Goal: Task Accomplishment & Management: Use online tool/utility

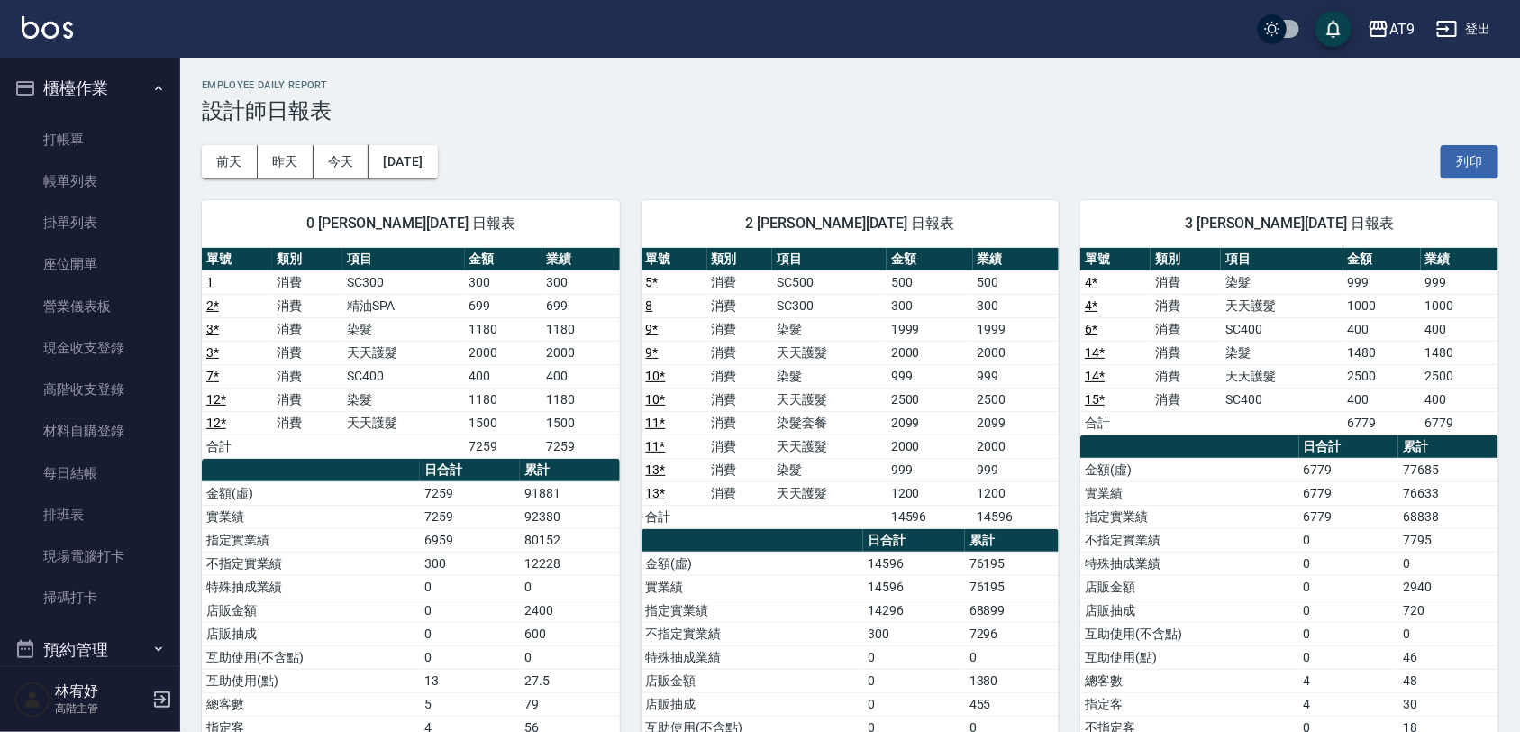
scroll to position [901, 0]
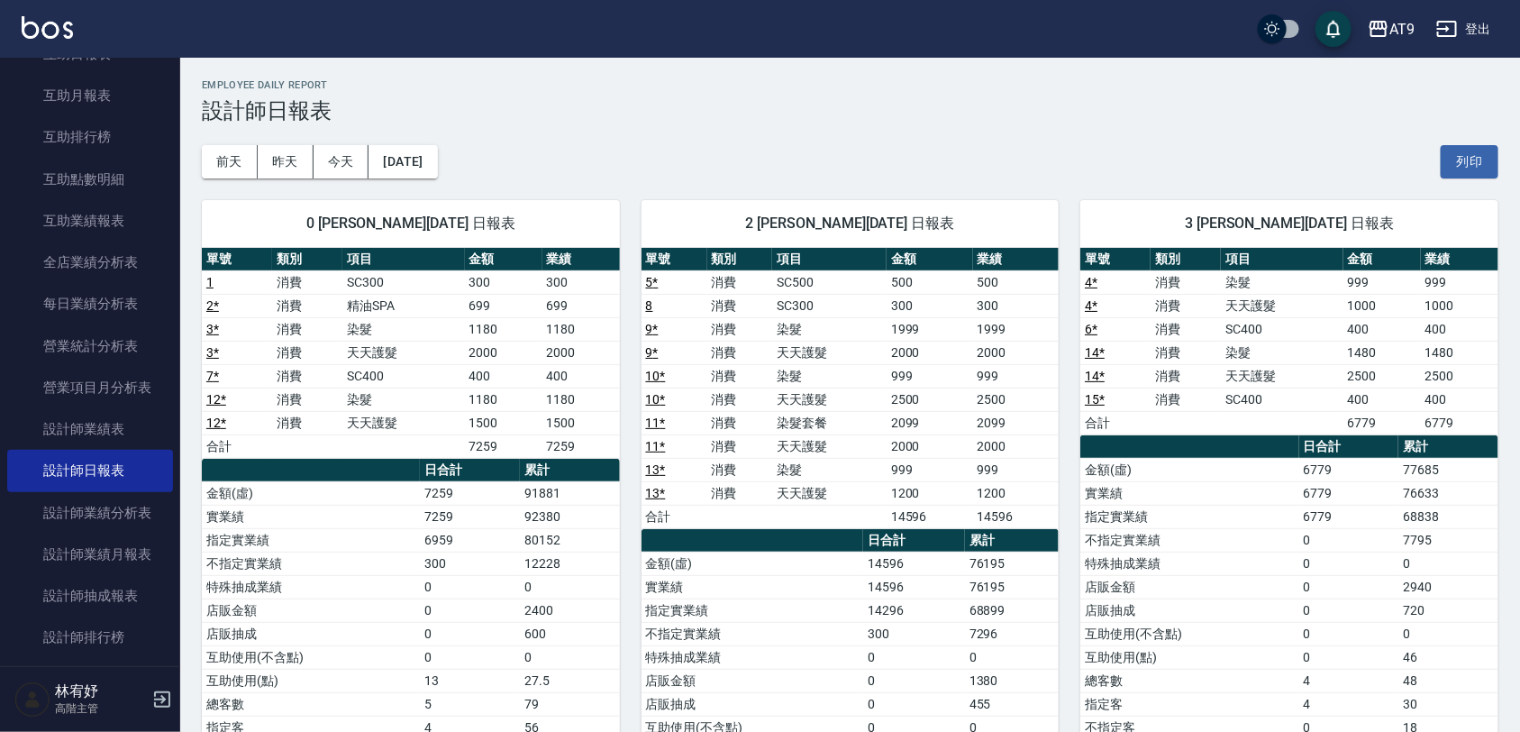
click at [523, 156] on div "[DATE] [DATE] [DATE] [DATE] 列印" at bounding box center [850, 161] width 1296 height 77
click at [537, 212] on div "0 戴汝蓓 08/21/2025 日報表" at bounding box center [411, 223] width 418 height 47
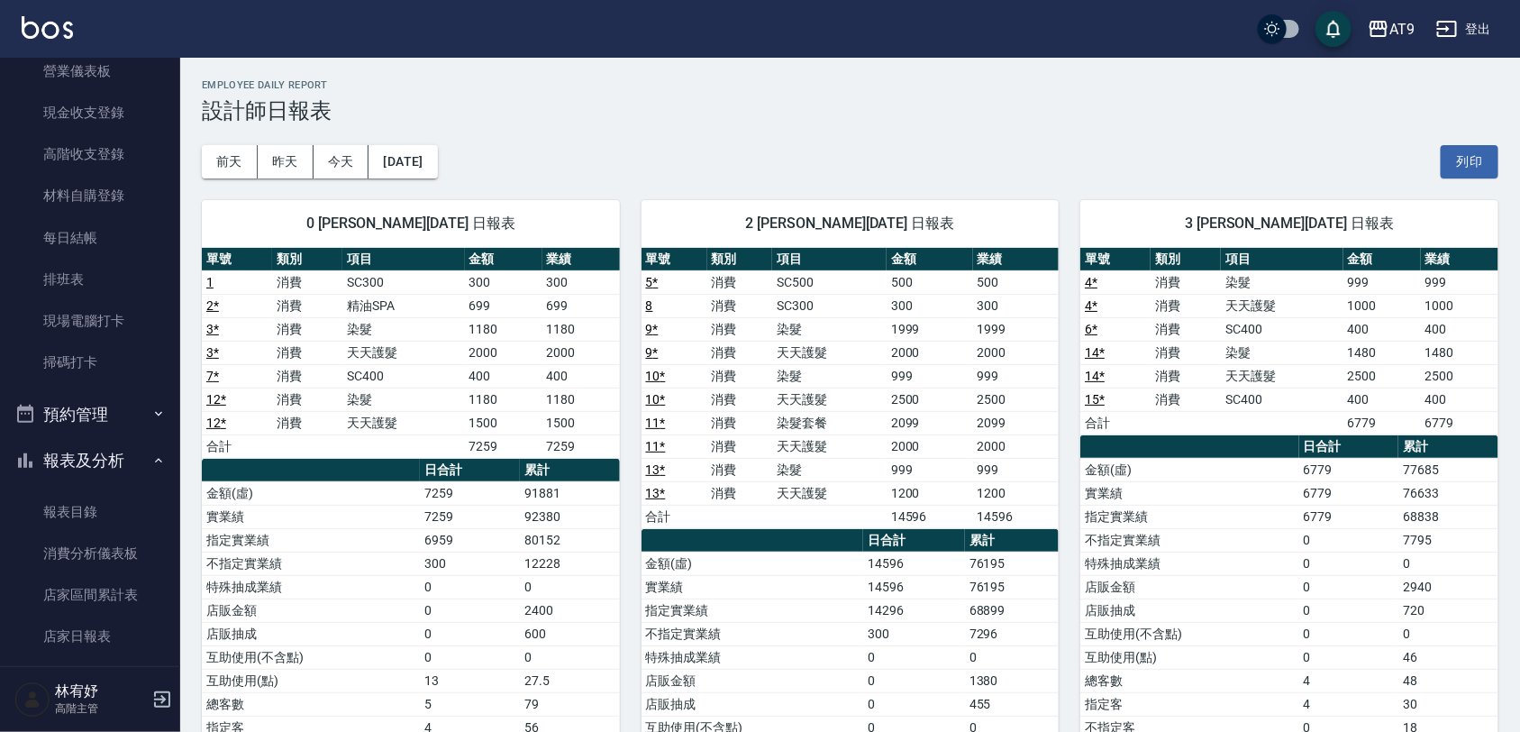
scroll to position [0, 0]
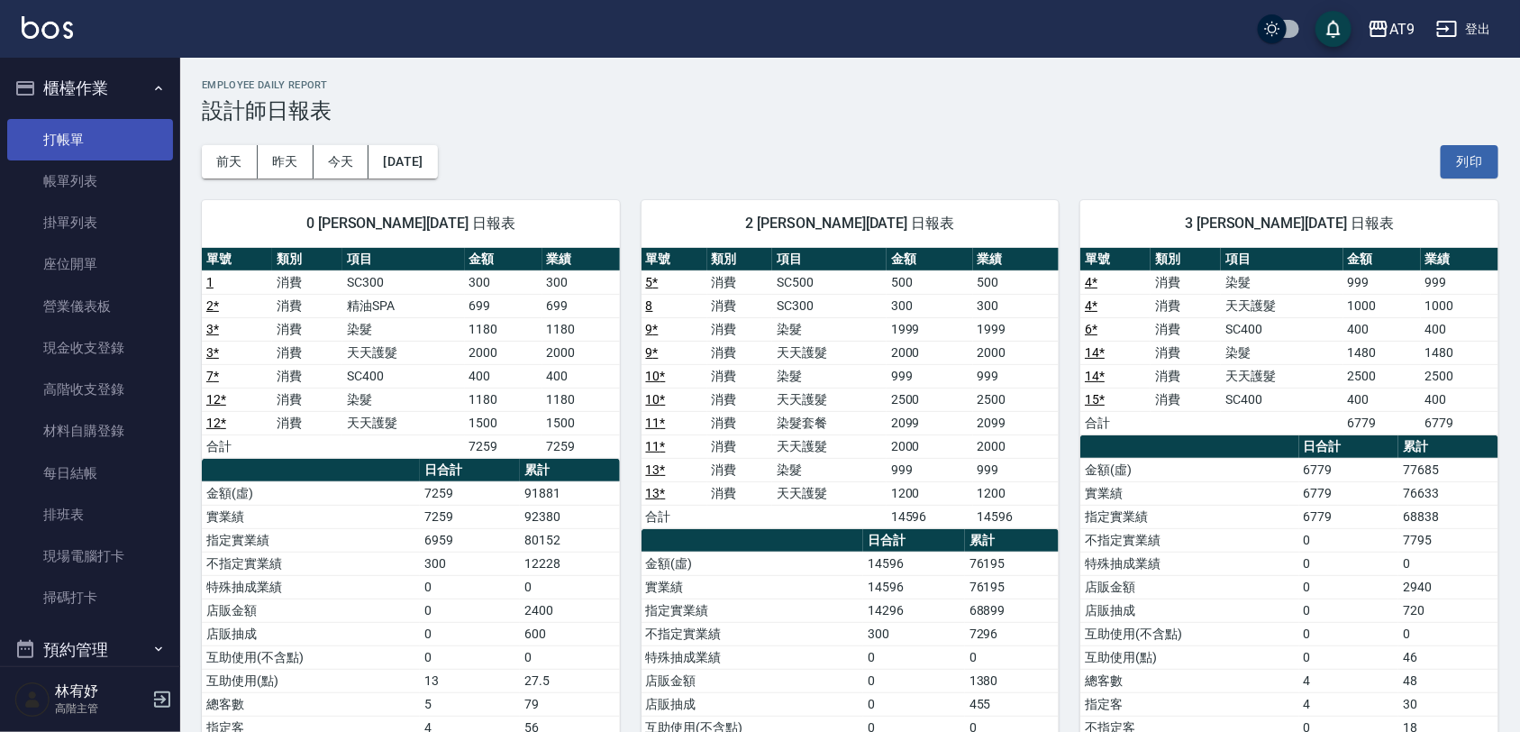
click at [95, 122] on link "打帳單" at bounding box center [90, 139] width 166 height 41
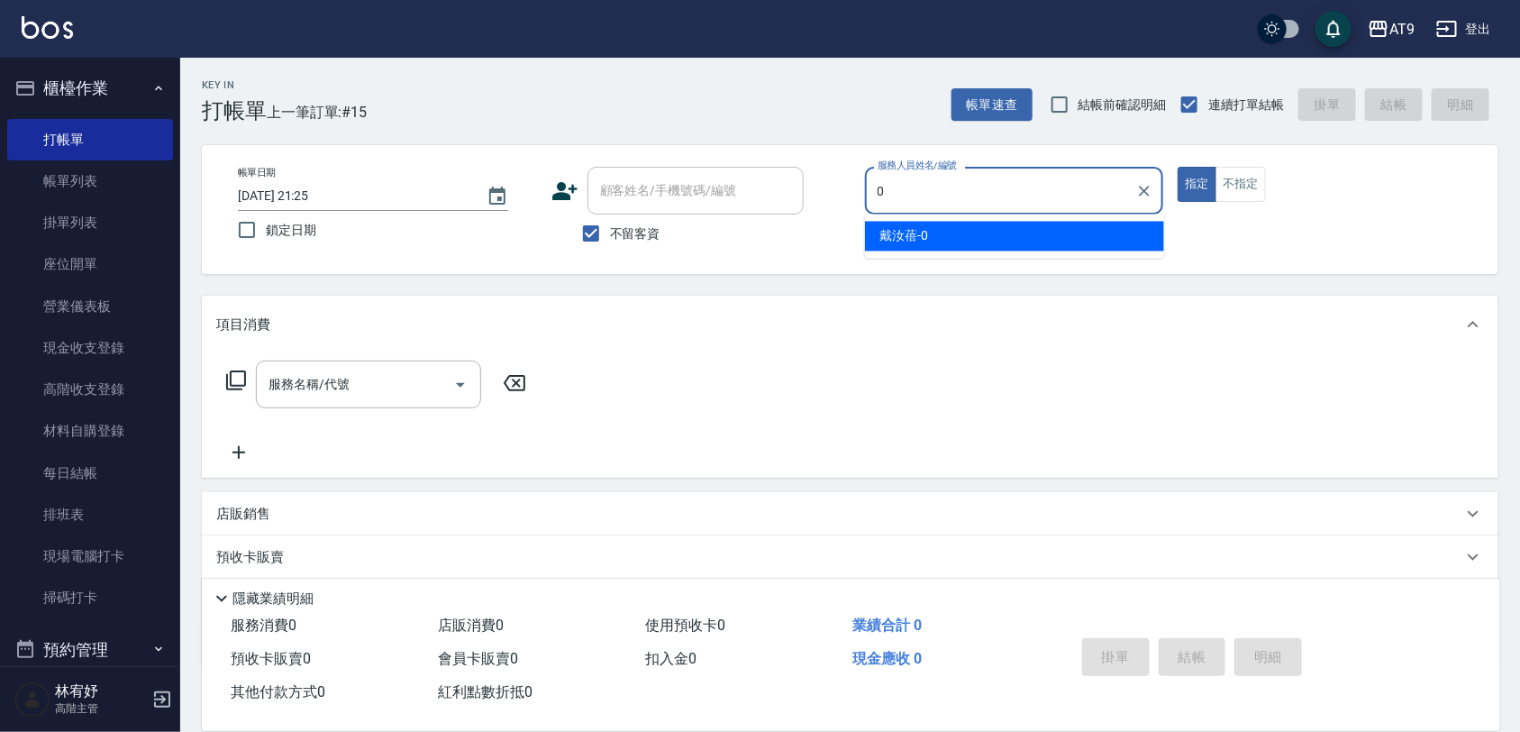
type input "戴汝蓓-0"
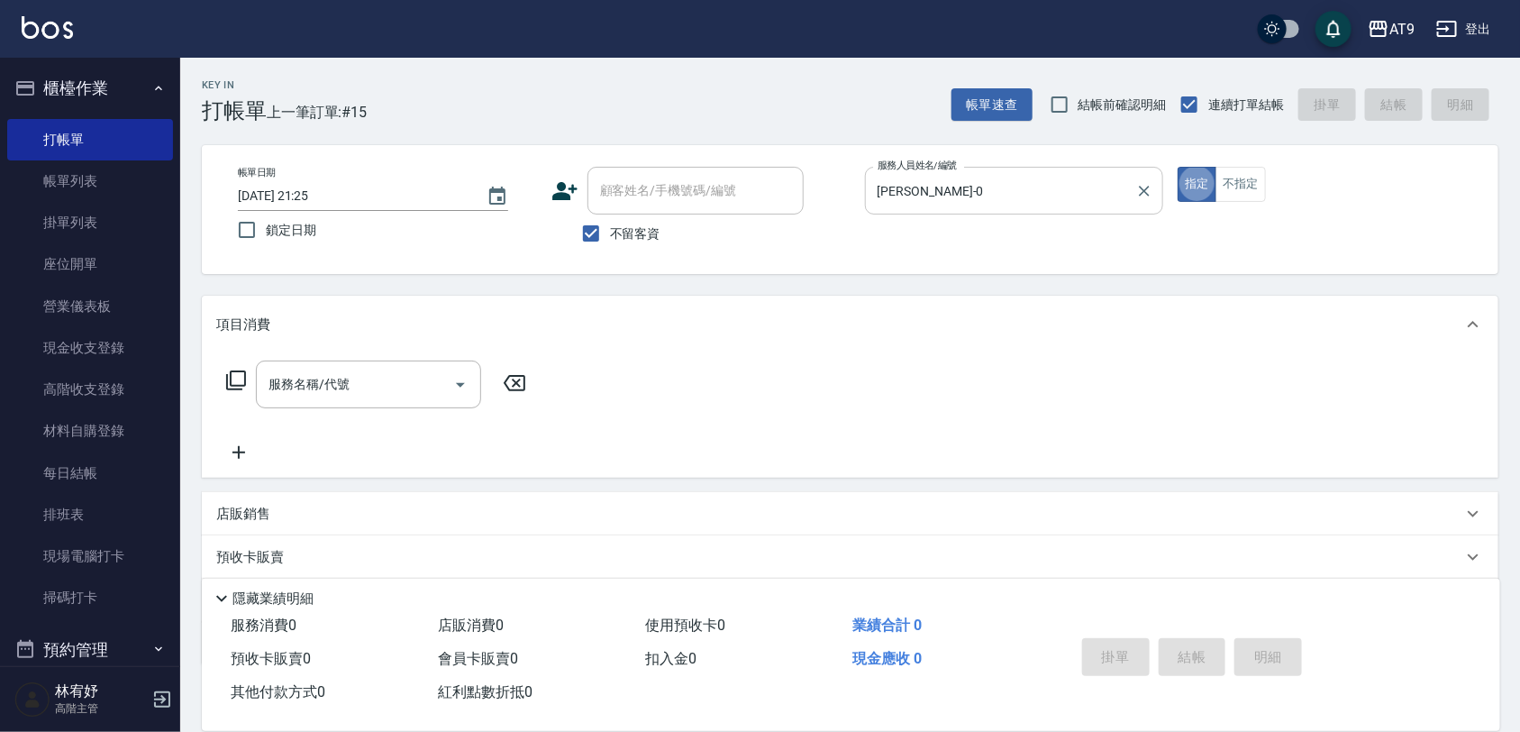
type button "true"
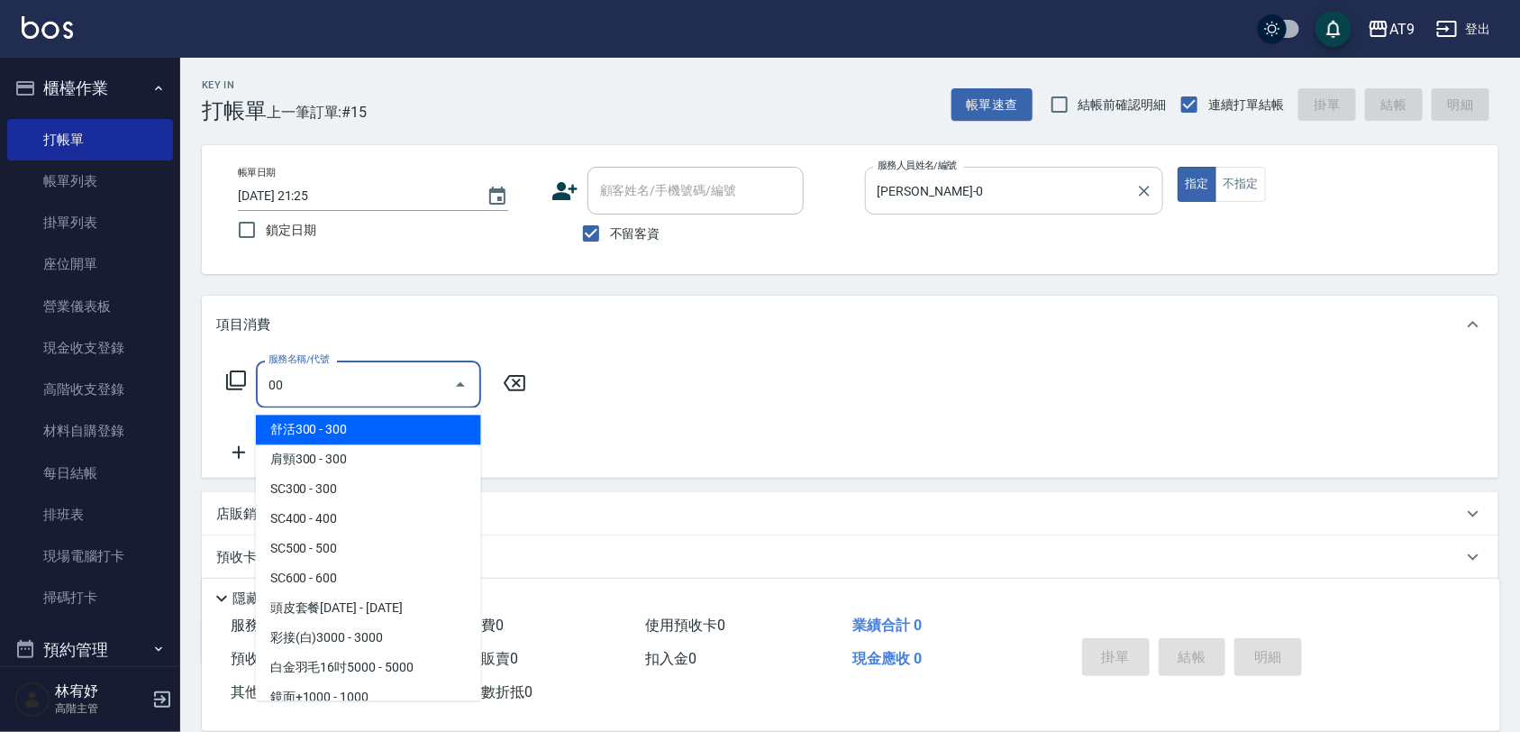
type input "0"
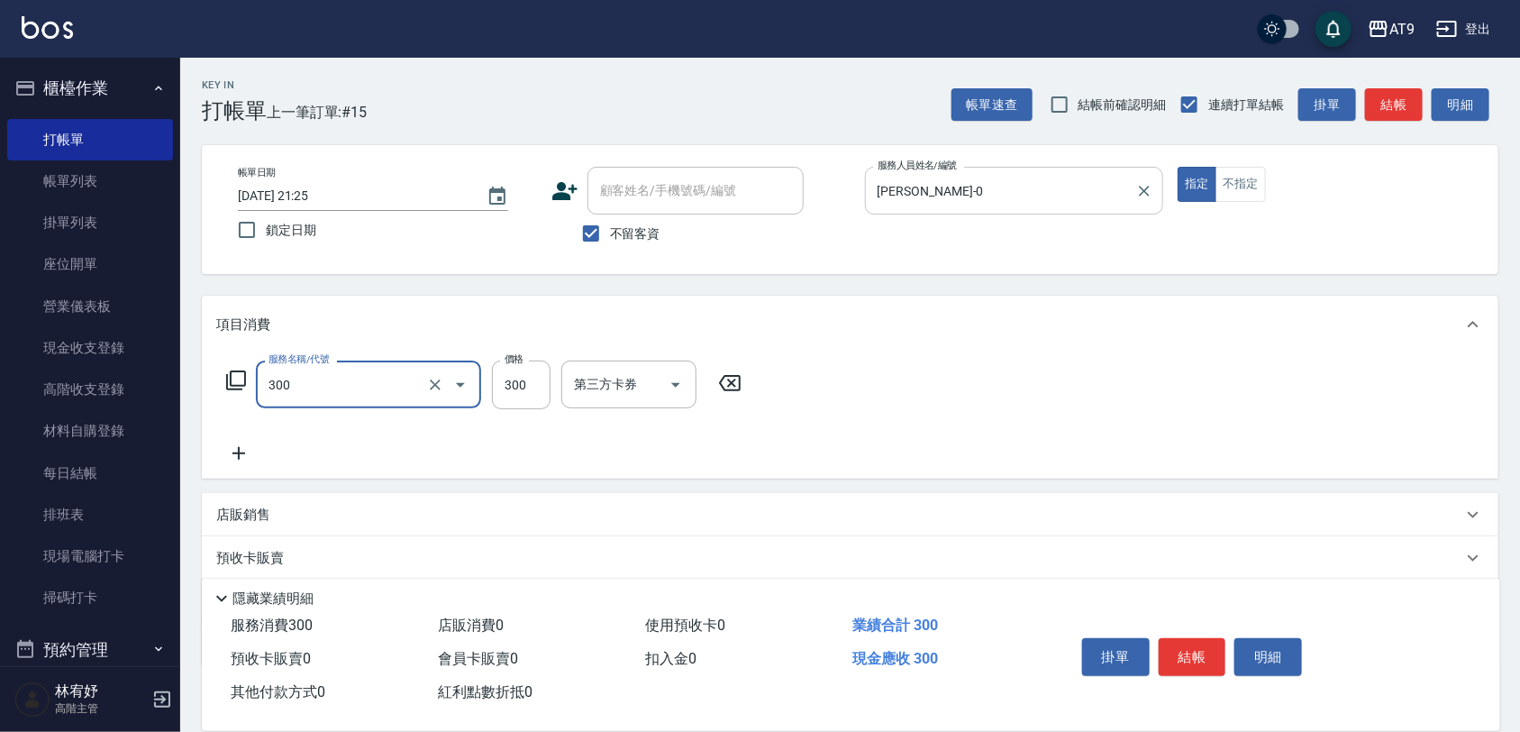
type input "SC300(300)"
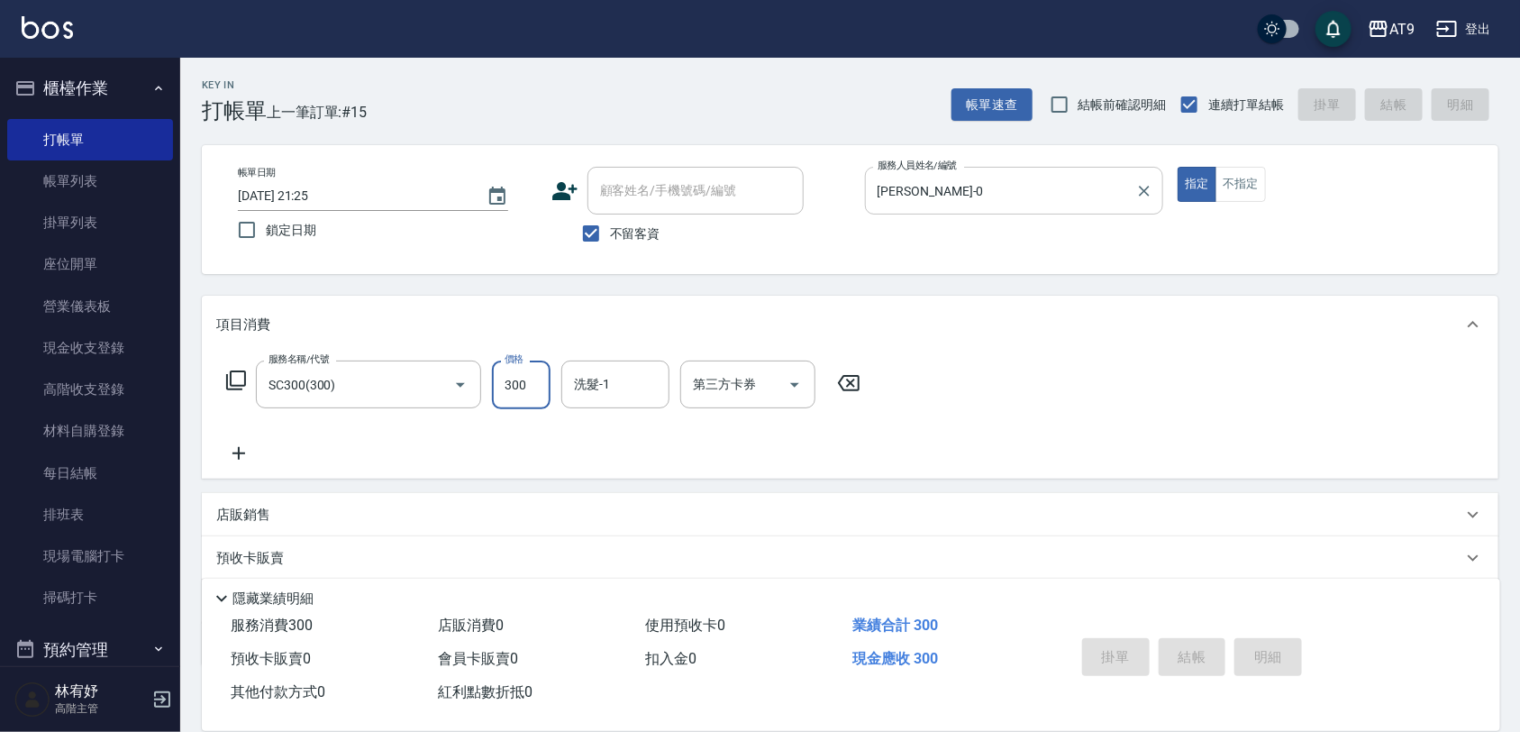
type input "2025/08/21 21:26"
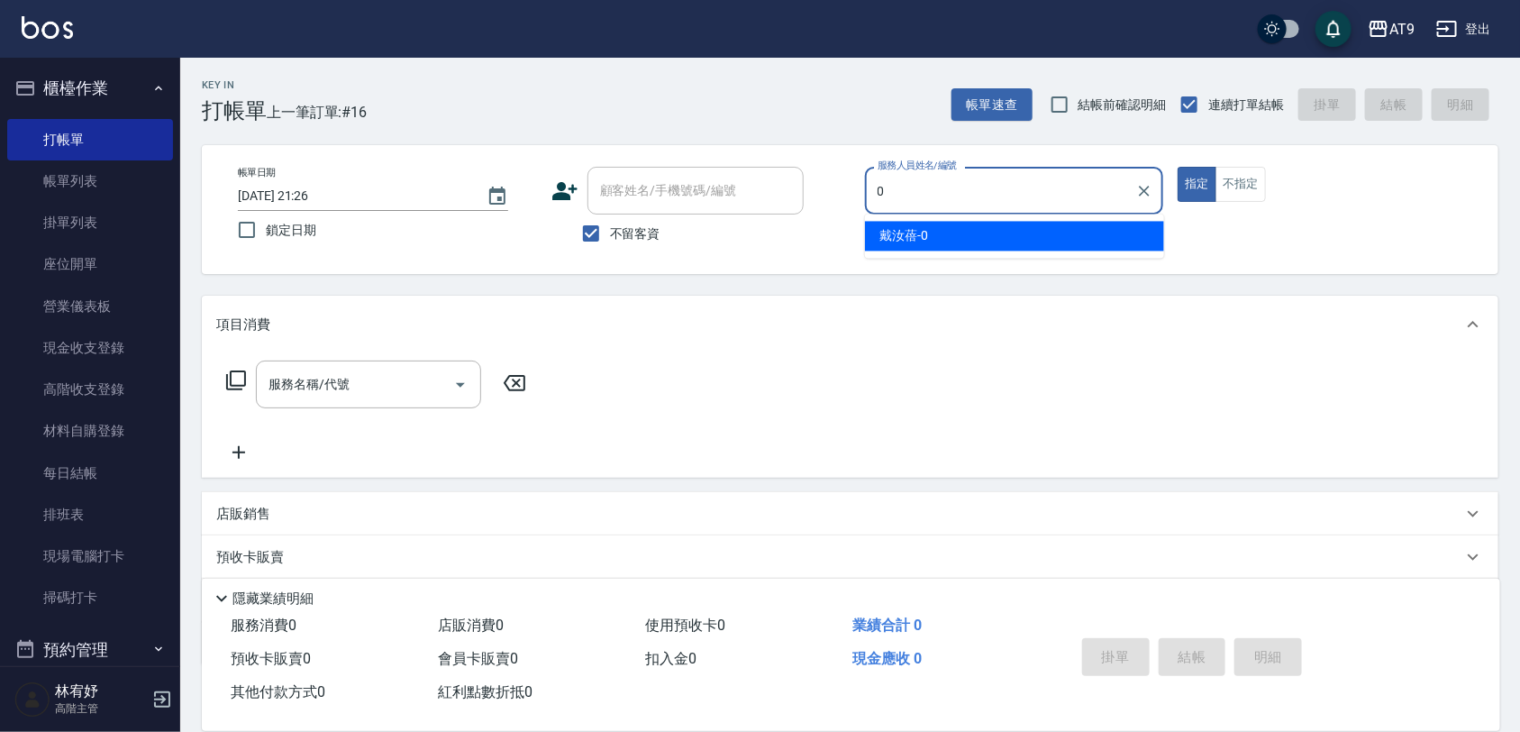
type input "戴汝蓓-0"
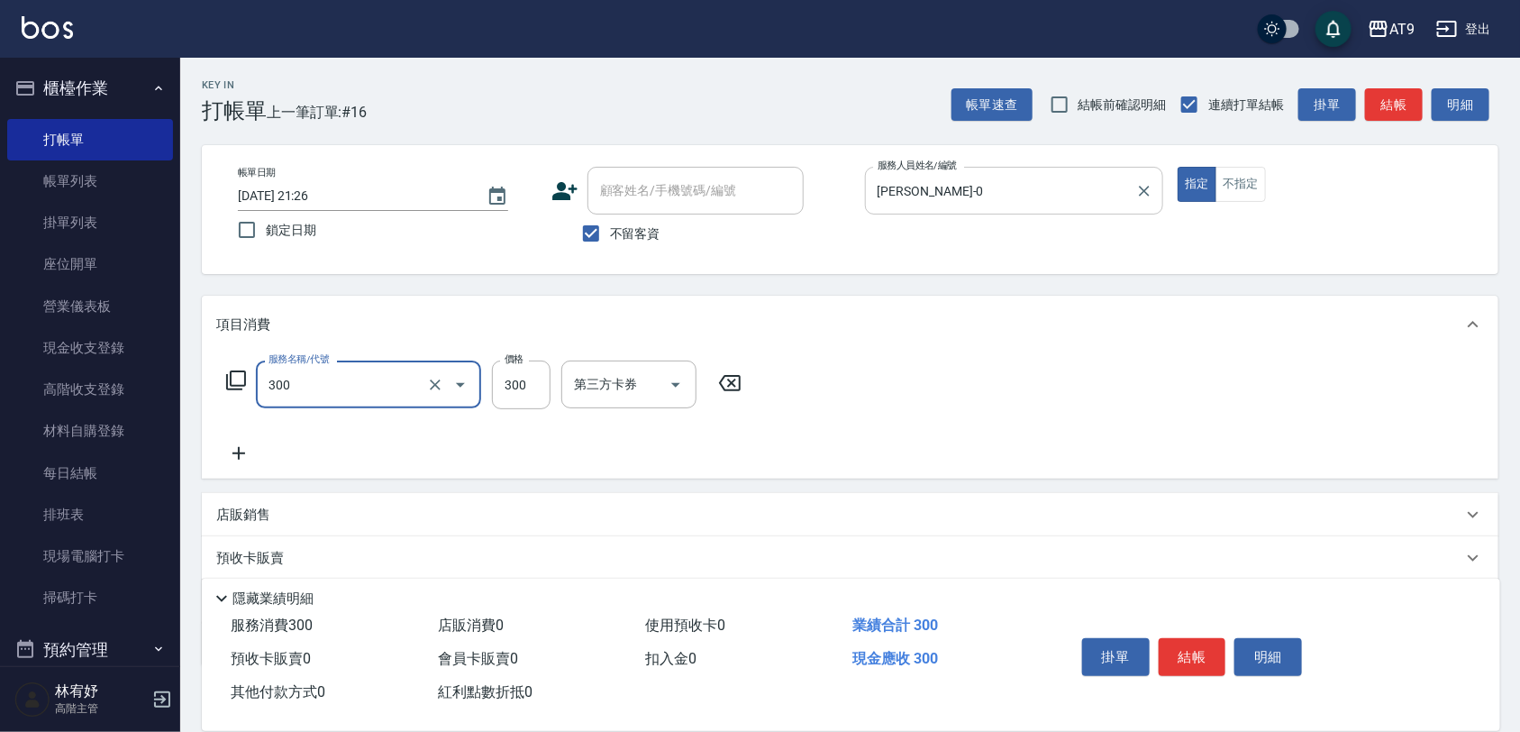
type input "SC300(300)"
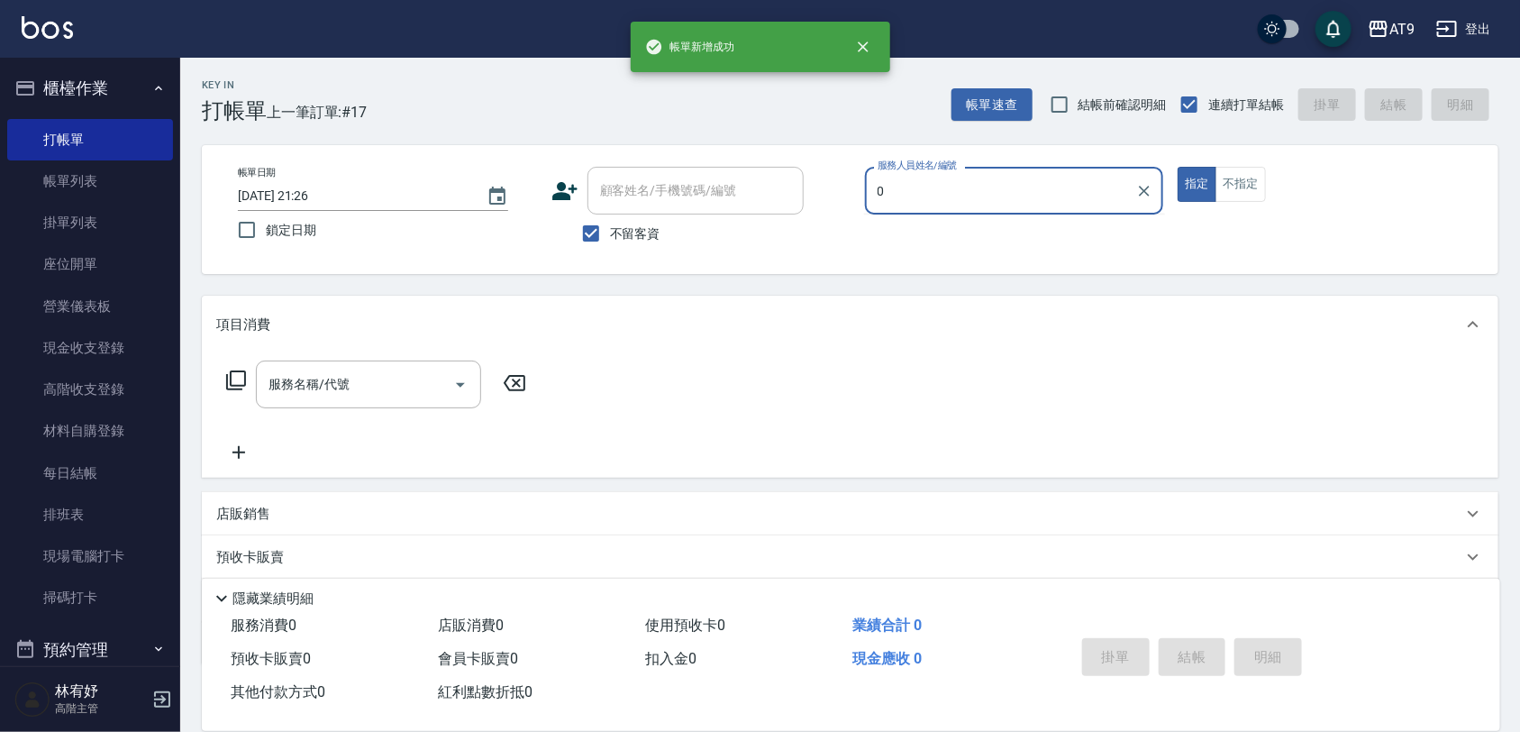
type input "0"
click at [1177, 167] on button "指定" at bounding box center [1196, 184] width 39 height 35
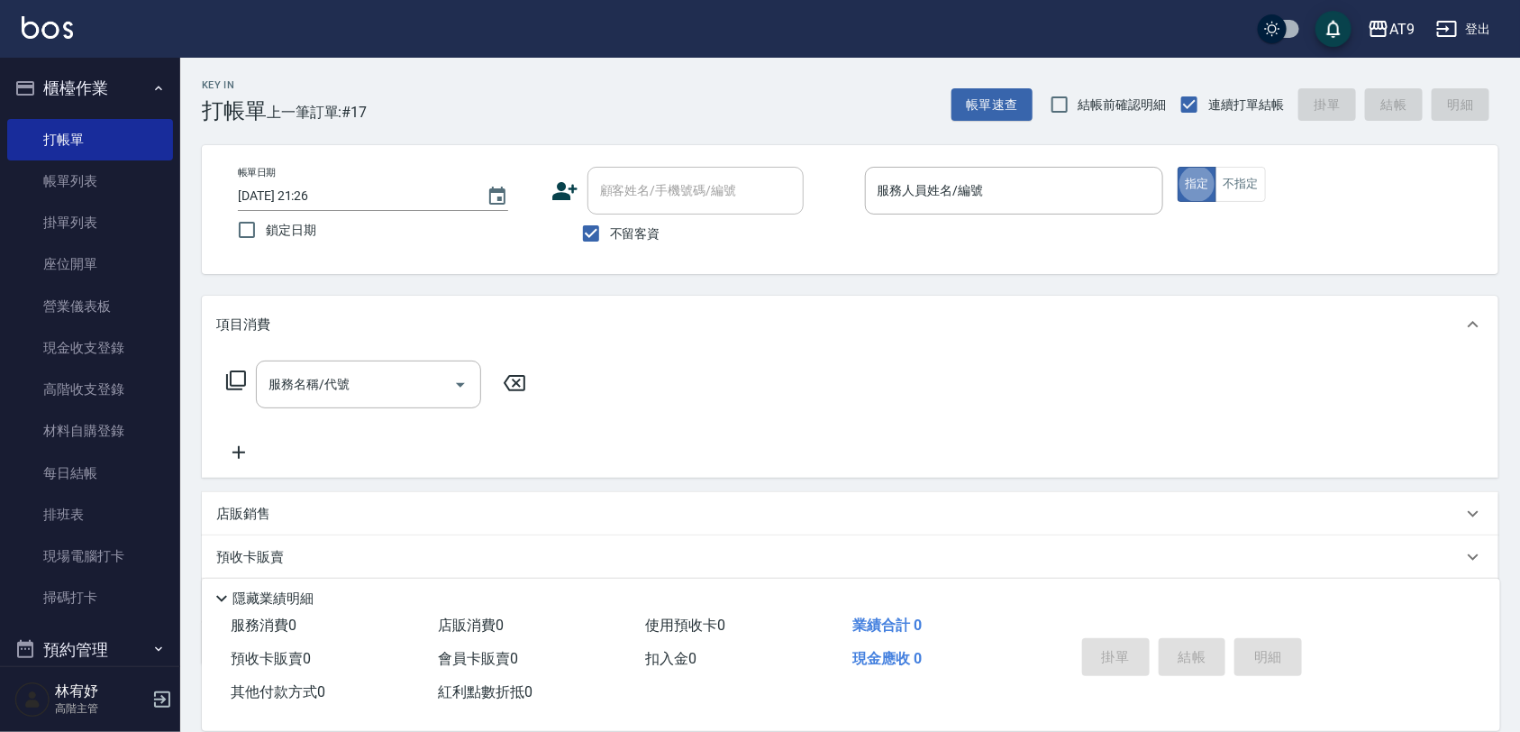
click at [962, 136] on div "Key In 打帳單 上一筆訂單:#17 帳單速查 結帳前確認明細 連續打單結帳 掛單 結帳 明細 帳單日期 2025/08/21 21:26 鎖定日期 顧客…" at bounding box center [850, 447] width 1340 height 779
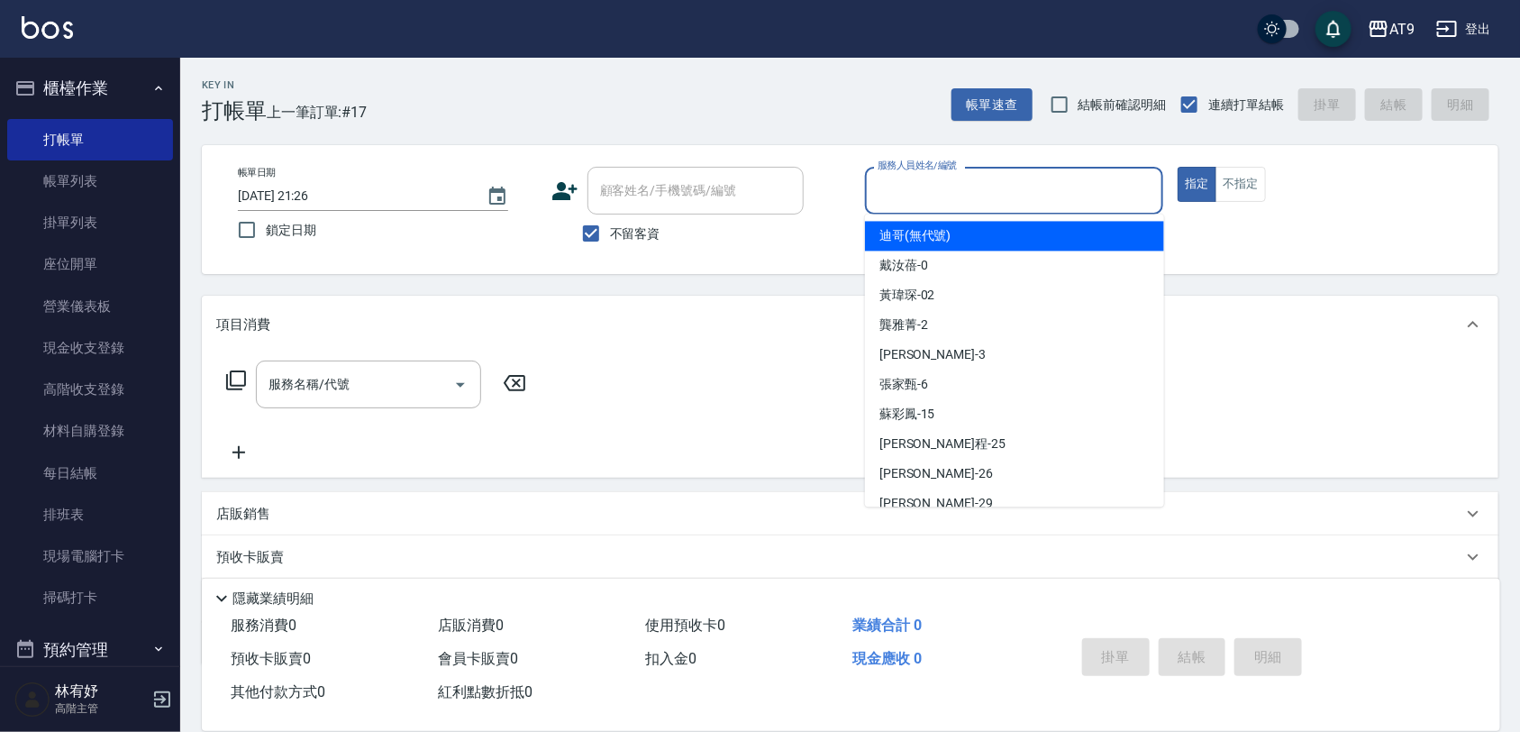
click at [1002, 175] on input "服務人員姓名/編號" at bounding box center [1014, 191] width 283 height 32
type input "戴汝蓓-0"
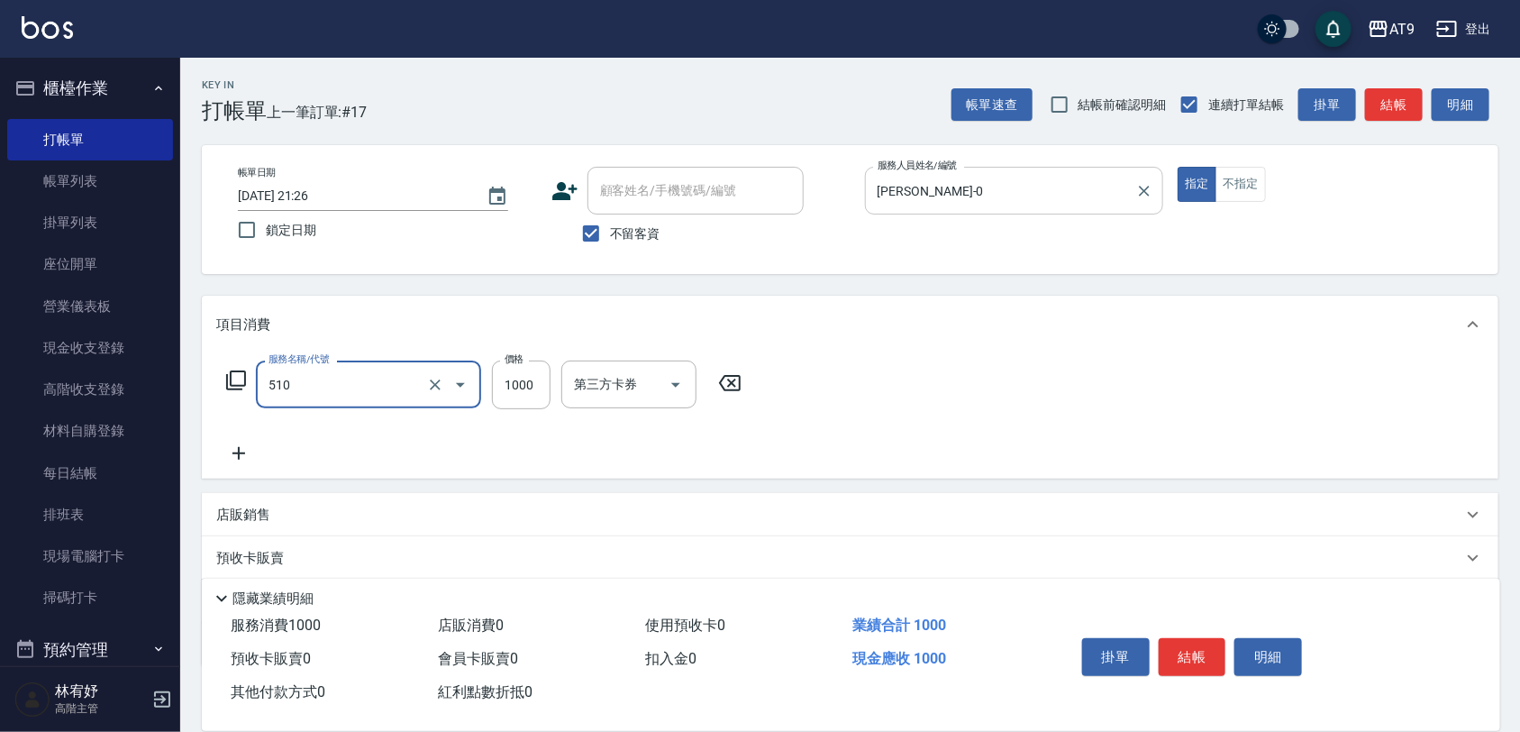
type input "染髮(510)"
type input "1500"
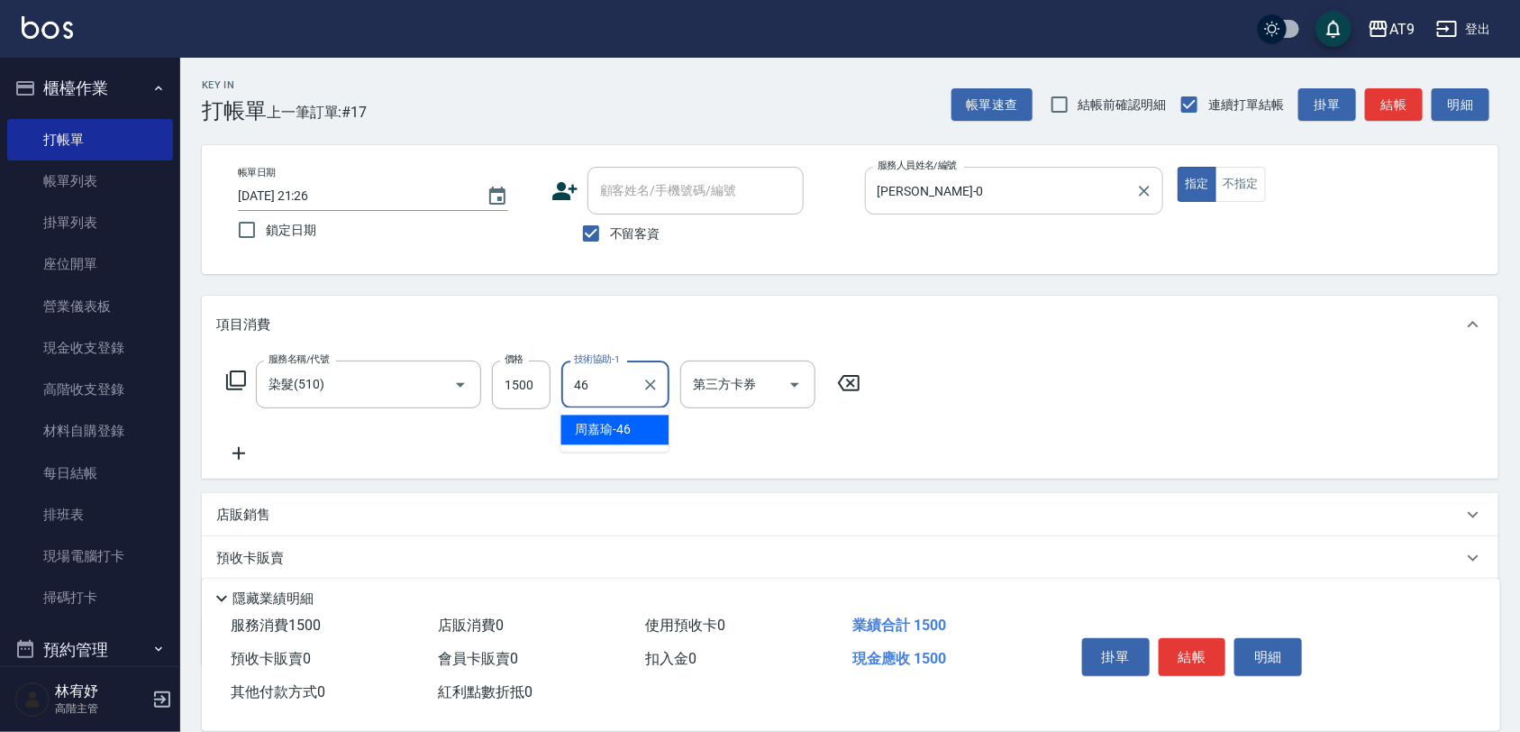
type input "周嘉瑜-46"
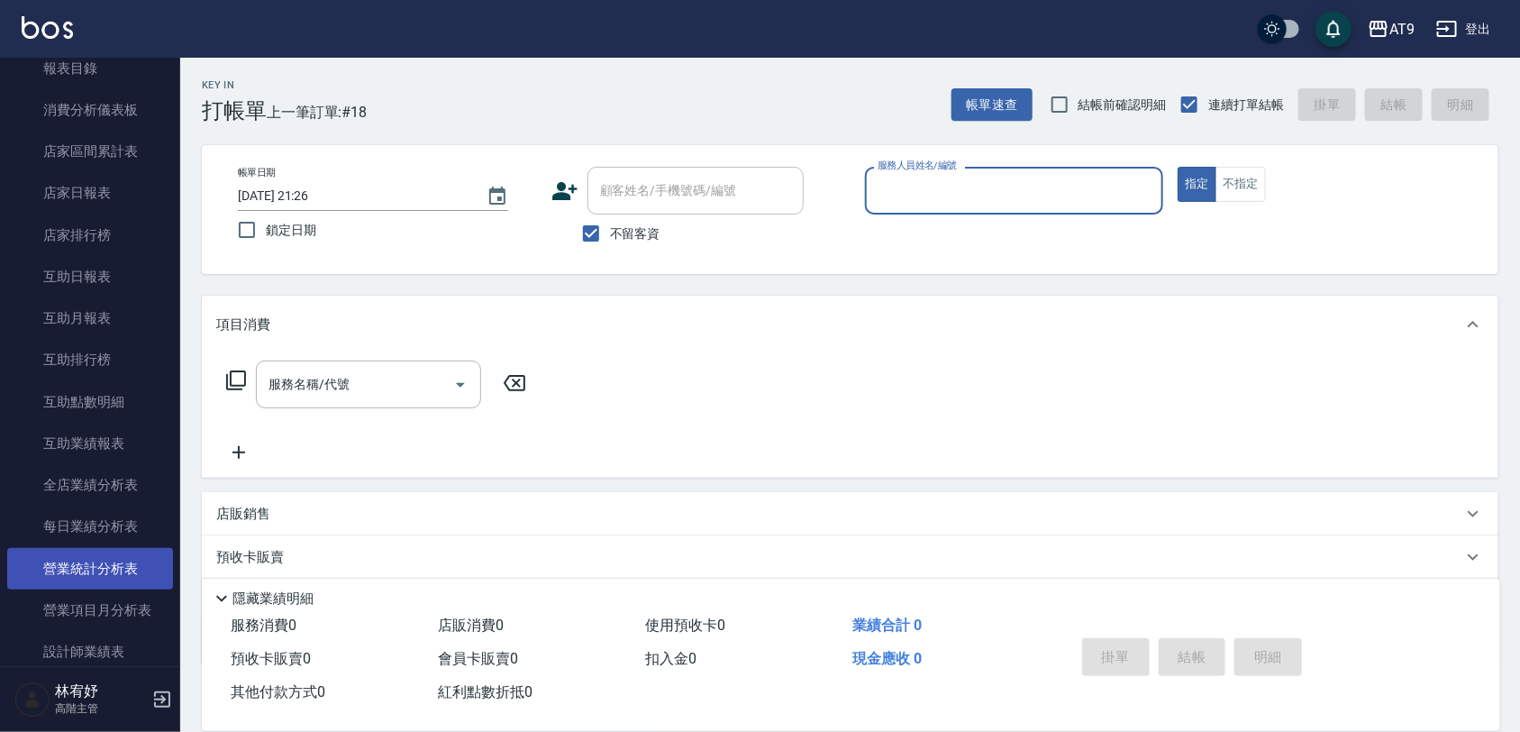
scroll to position [788, 0]
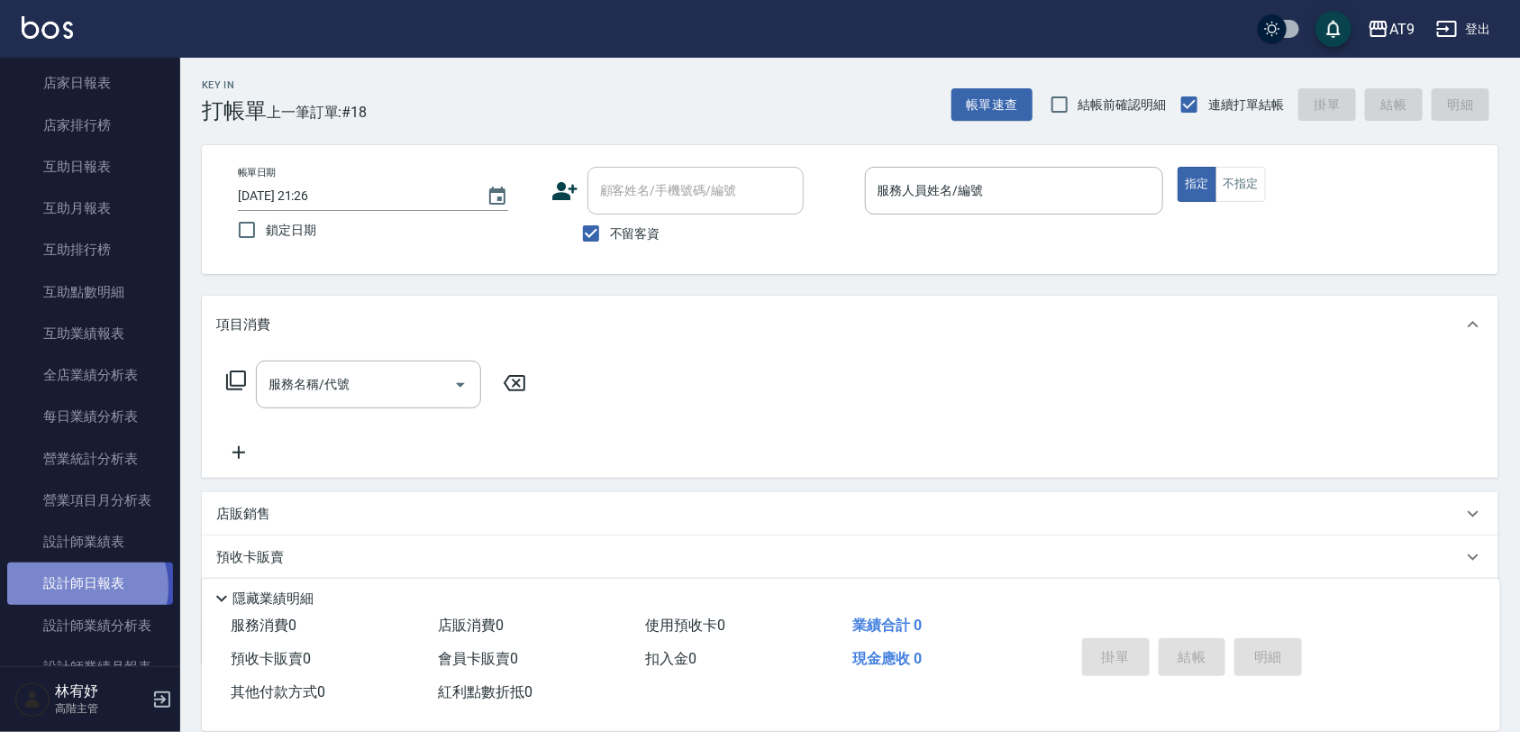
click at [84, 586] on link "設計師日報表" at bounding box center [90, 582] width 166 height 41
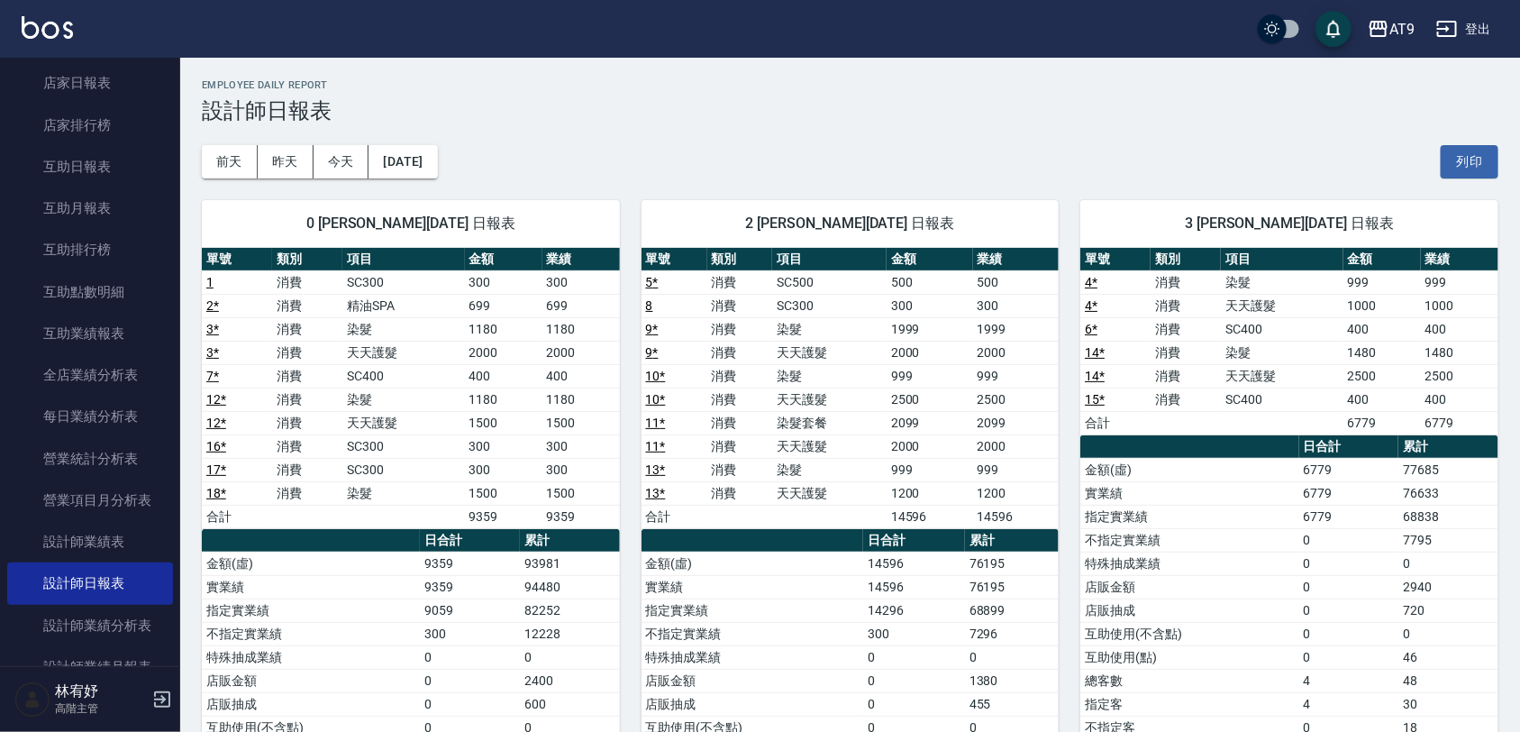
click at [692, 135] on div "前天 昨天 今天 2025/08/21 列印" at bounding box center [850, 161] width 1296 height 77
click at [800, 150] on div "前天 昨天 今天 2025/08/21 列印" at bounding box center [850, 161] width 1296 height 77
click at [656, 113] on h3 "設計師日報表" at bounding box center [850, 110] width 1296 height 25
click at [822, 155] on div "前天 昨天 今天 2025/08/21 列印" at bounding box center [850, 161] width 1296 height 77
click at [759, 171] on div "前天 昨天 今天 2025/08/21 列印" at bounding box center [850, 161] width 1296 height 77
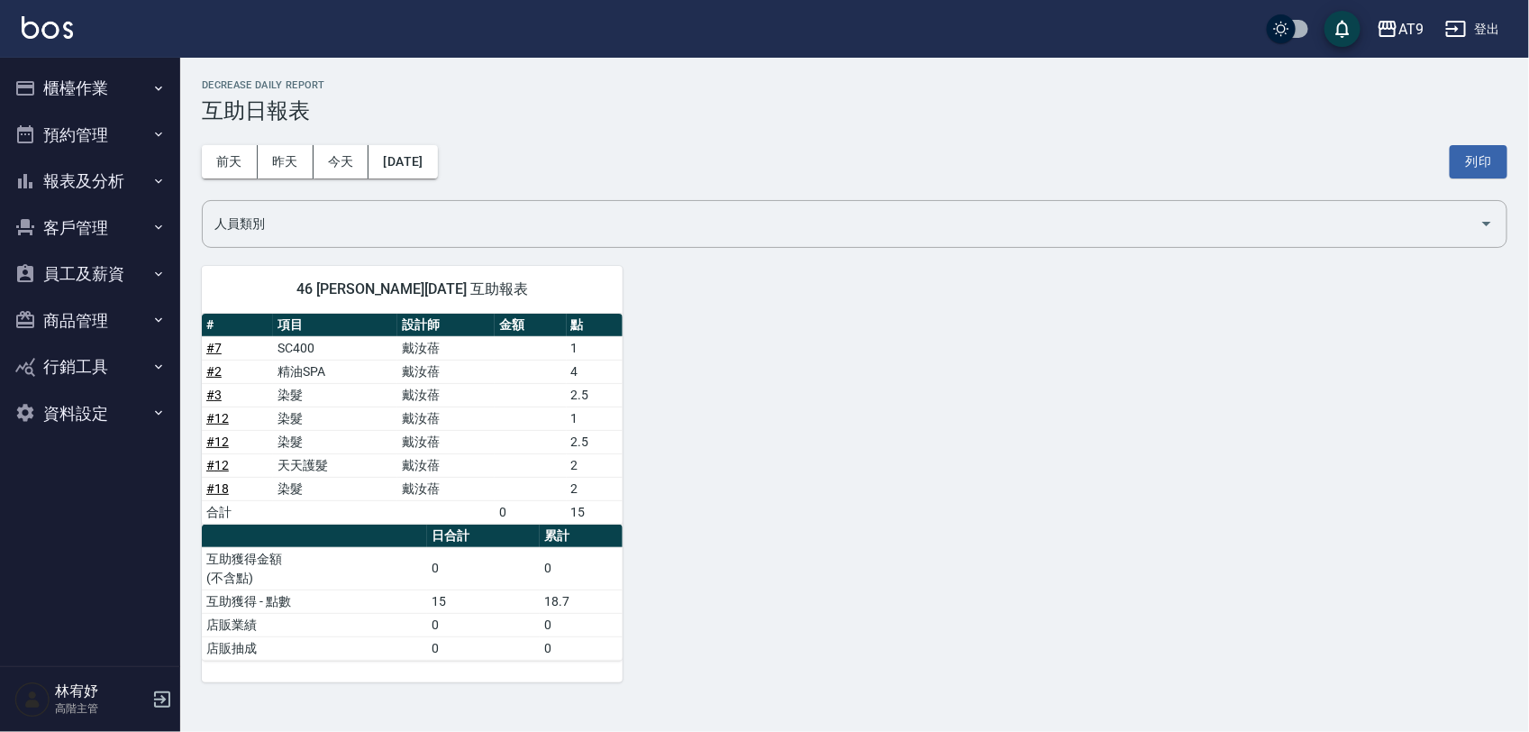
click at [795, 471] on div "46 [PERSON_NAME][DATE] 互助報表 # 項目 設計師 金額 點 # 7 SC400 [PERSON_NAME]1 # 2 精油SPA [P…" at bounding box center [843, 463] width 1327 height 438
